Goal: Task Accomplishment & Management: Use online tool/utility

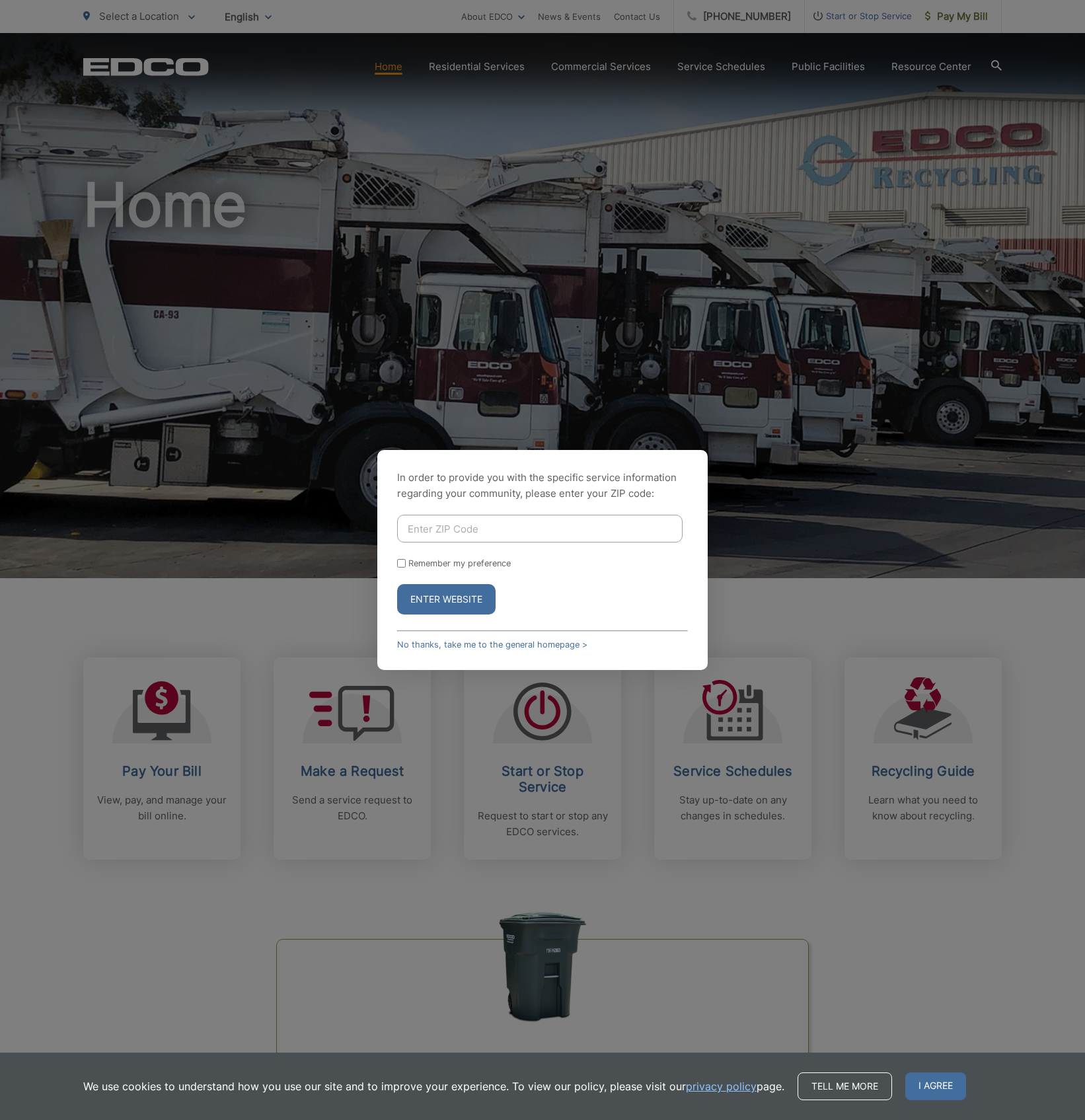
click at [507, 527] on input "Enter ZIP Code" at bounding box center [539, 528] width 285 height 28
type input "92104"
click at [469, 611] on button "Enter Website" at bounding box center [446, 599] width 98 height 30
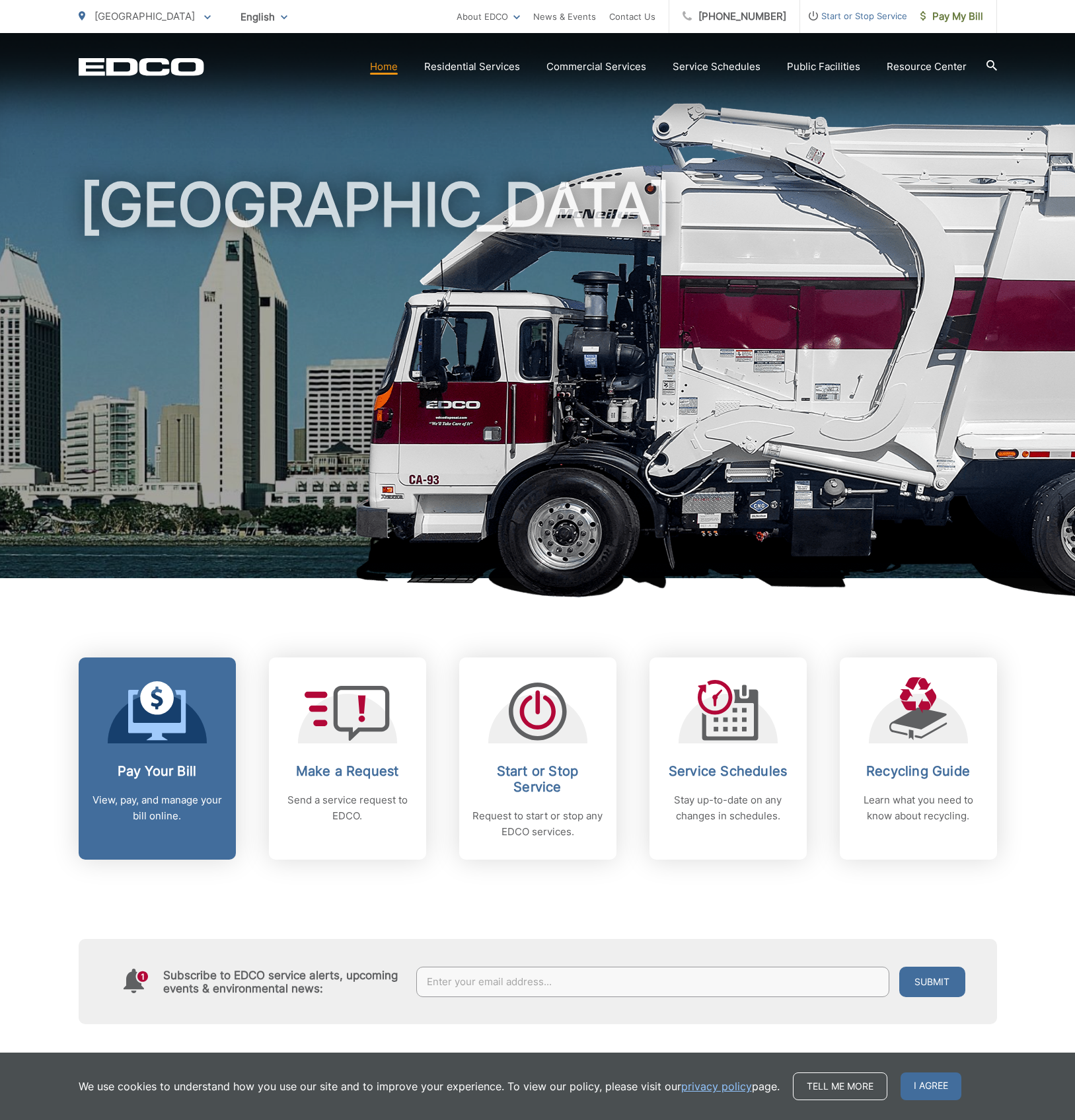
click at [157, 741] on span at bounding box center [157, 712] width 58 height 62
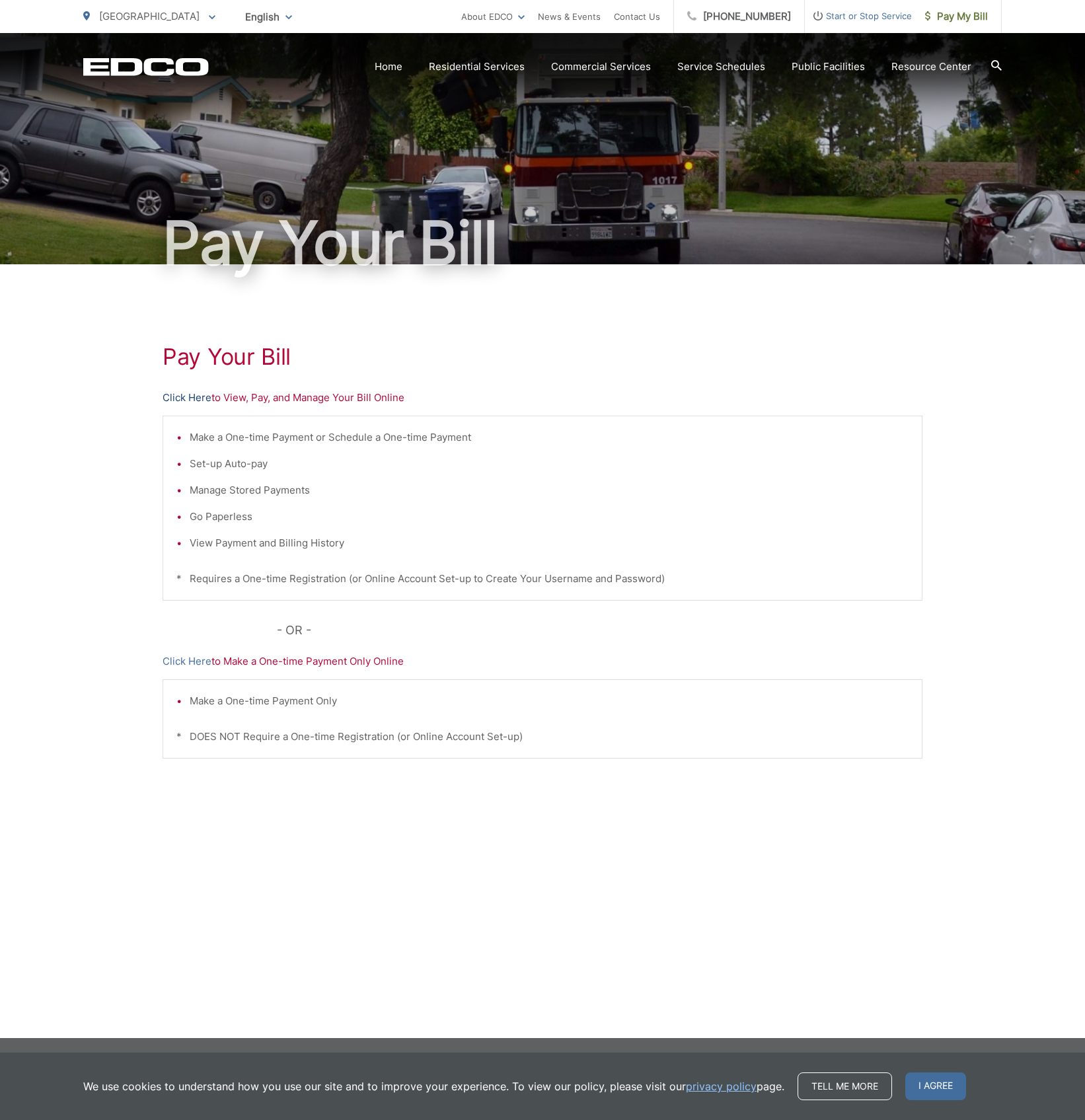
click at [194, 395] on link "Click Here" at bounding box center [187, 397] width 49 height 16
